Goal: Task Accomplishment & Management: Manage account settings

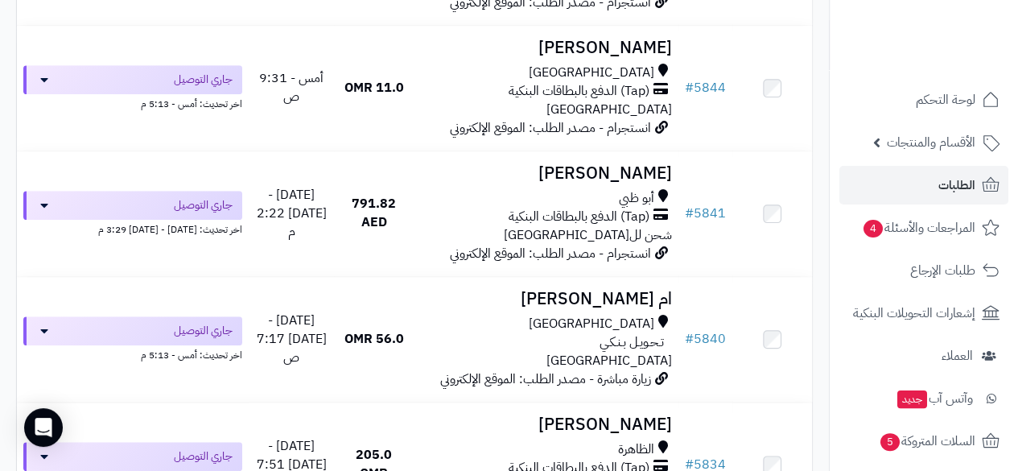
scroll to position [474, 0]
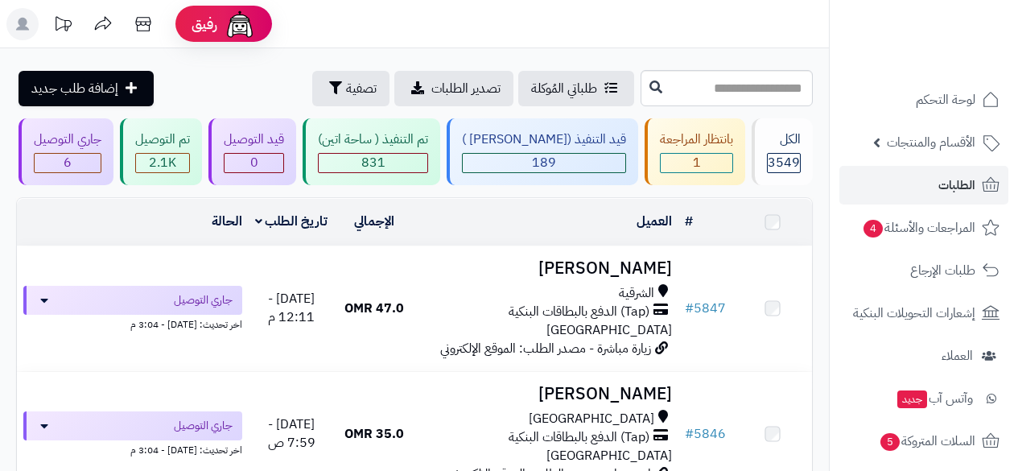
scroll to position [474, 0]
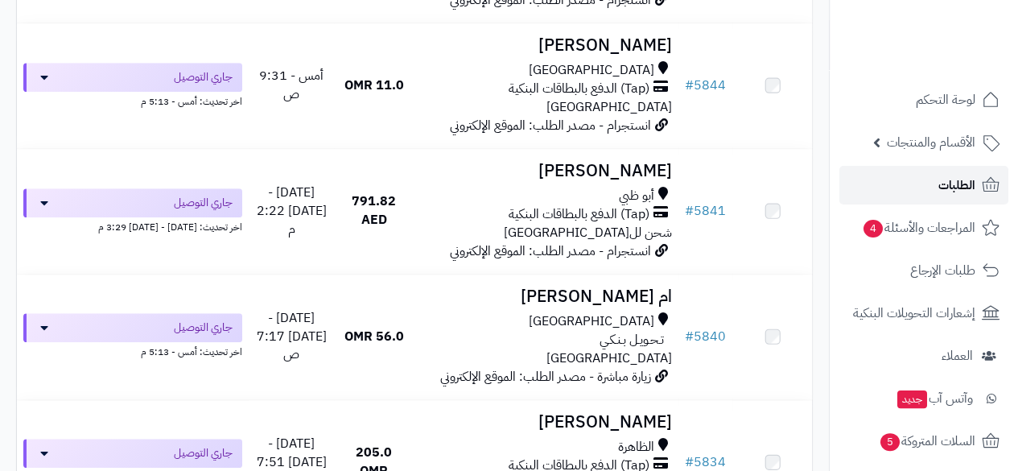
click at [906, 193] on link "الطلبات" at bounding box center [923, 185] width 169 height 39
